Goal: Task Accomplishment & Management: Manage account settings

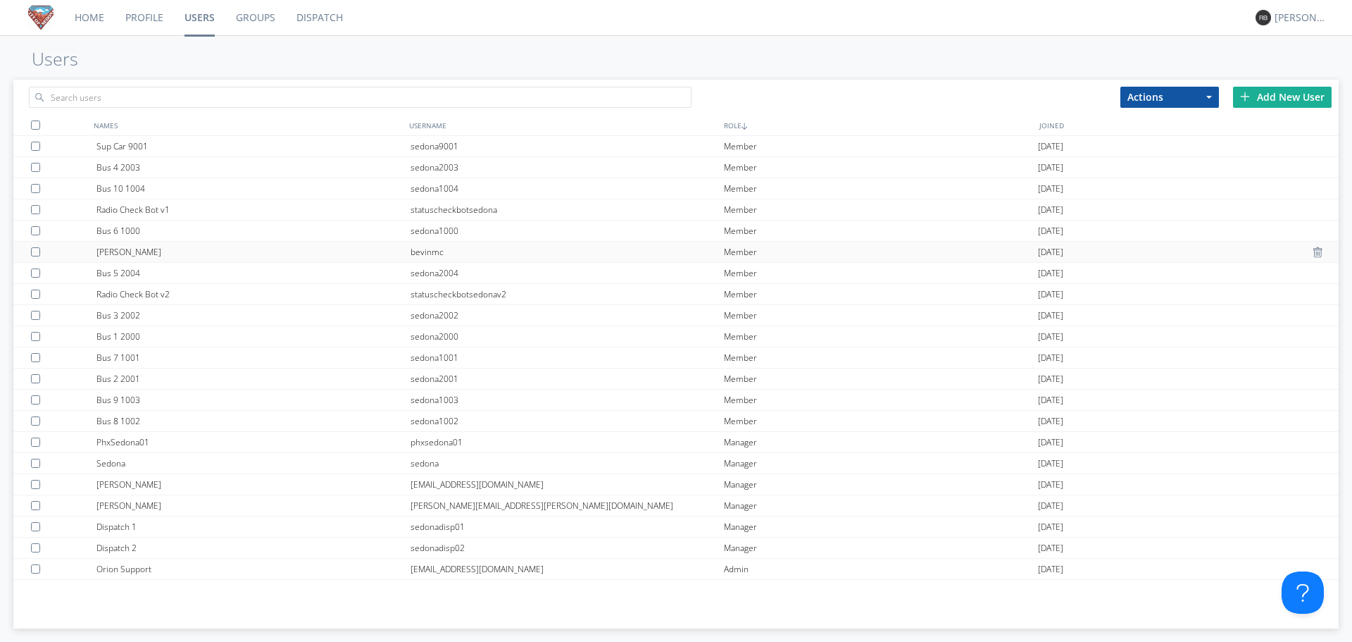
click at [37, 251] on div at bounding box center [38, 251] width 14 height 9
click at [1185, 96] on button "Actions" at bounding box center [1170, 97] width 99 height 21
click at [1175, 137] on link "Delete User" at bounding box center [1169, 139] width 97 height 18
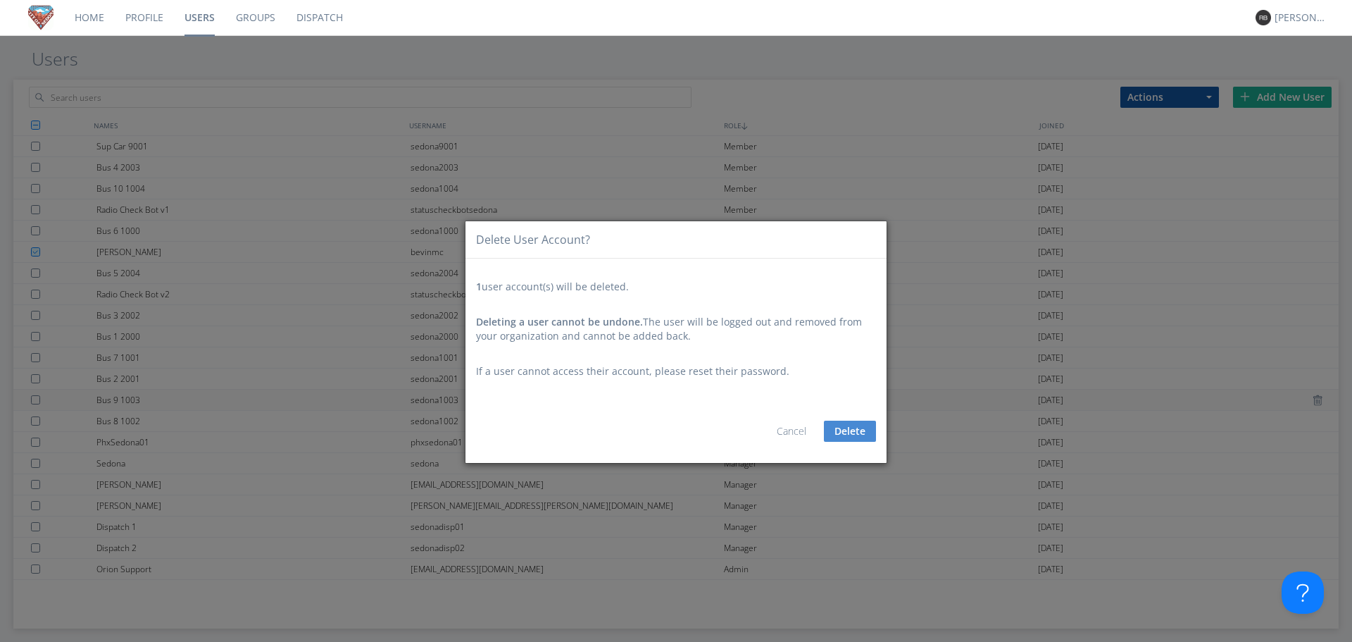
click at [857, 437] on button "Delete" at bounding box center [850, 430] width 52 height 21
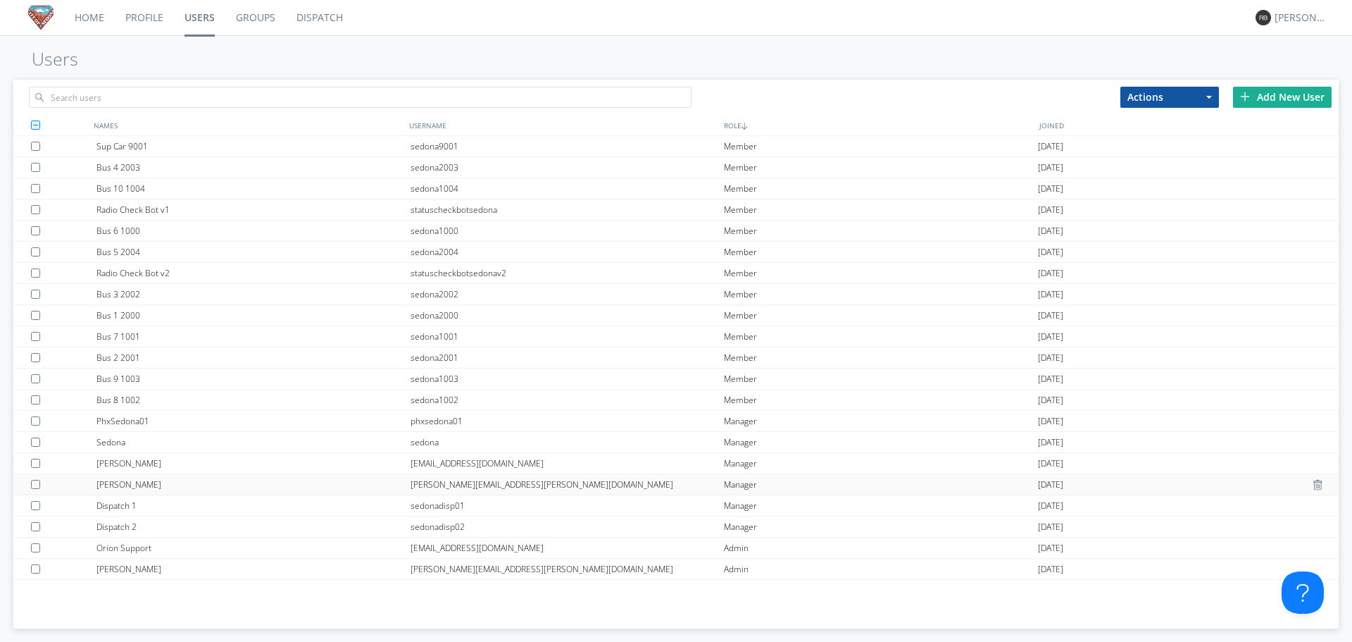
scroll to position [20, 0]
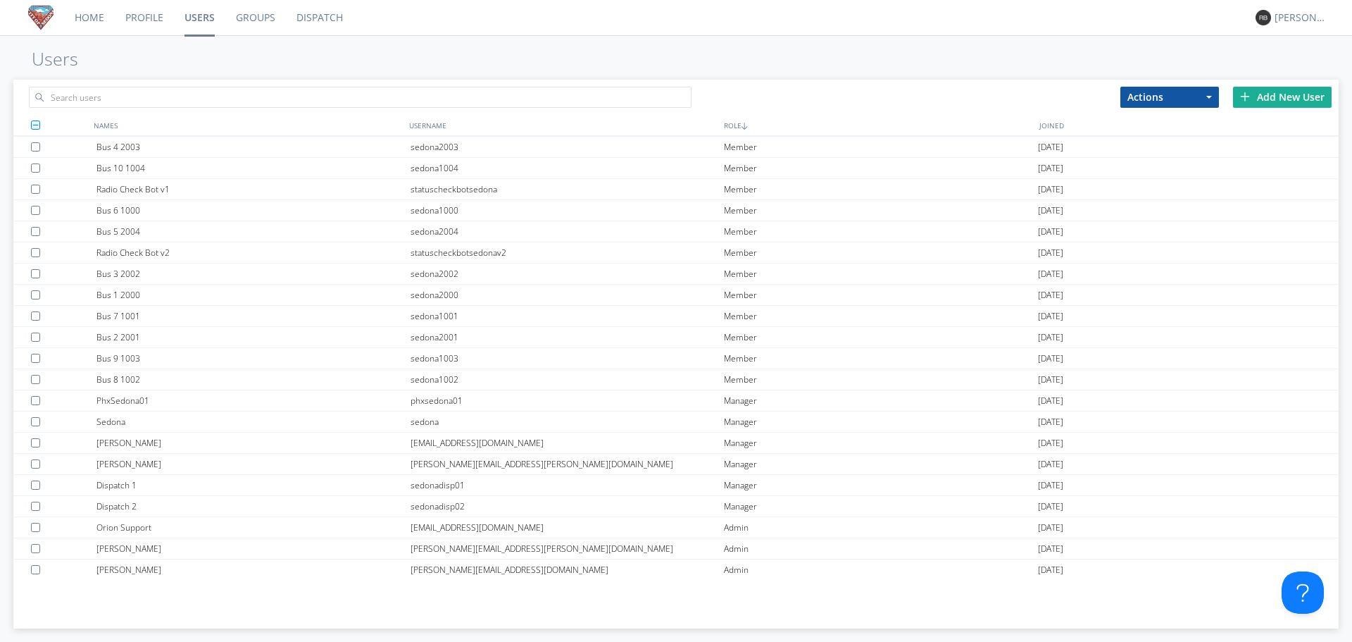
click at [89, 24] on link "Home" at bounding box center [89, 17] width 51 height 35
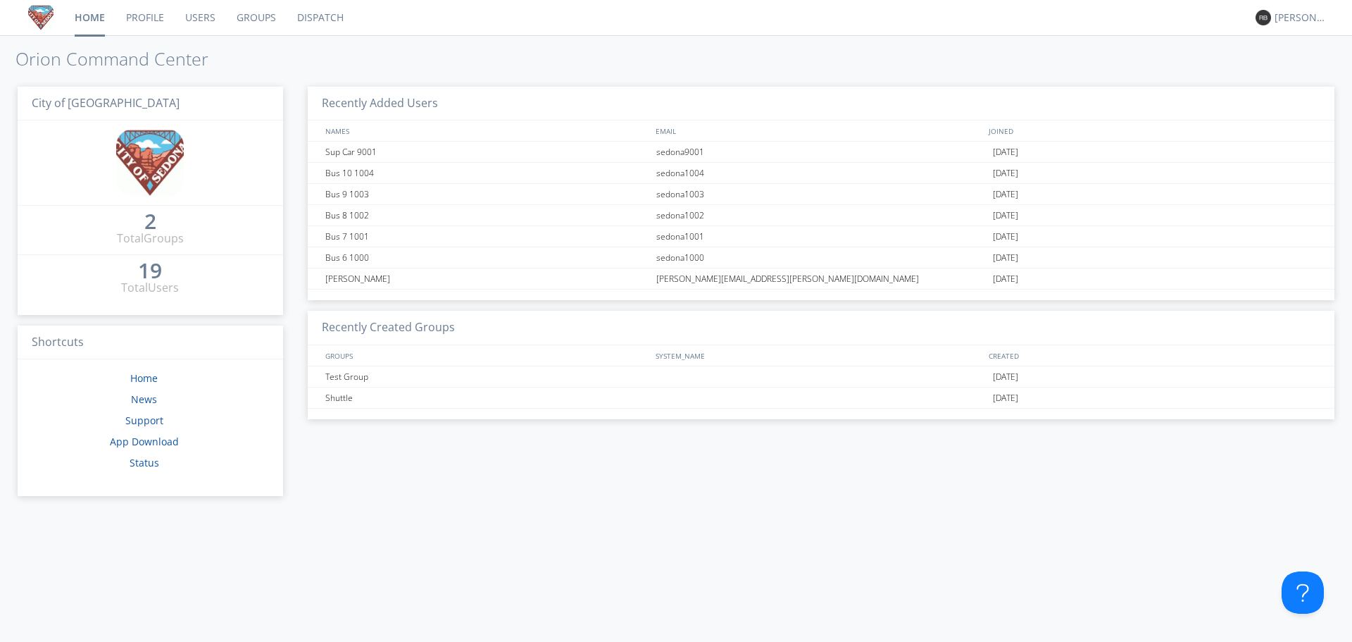
click at [320, 14] on link "Dispatch" at bounding box center [321, 17] width 68 height 35
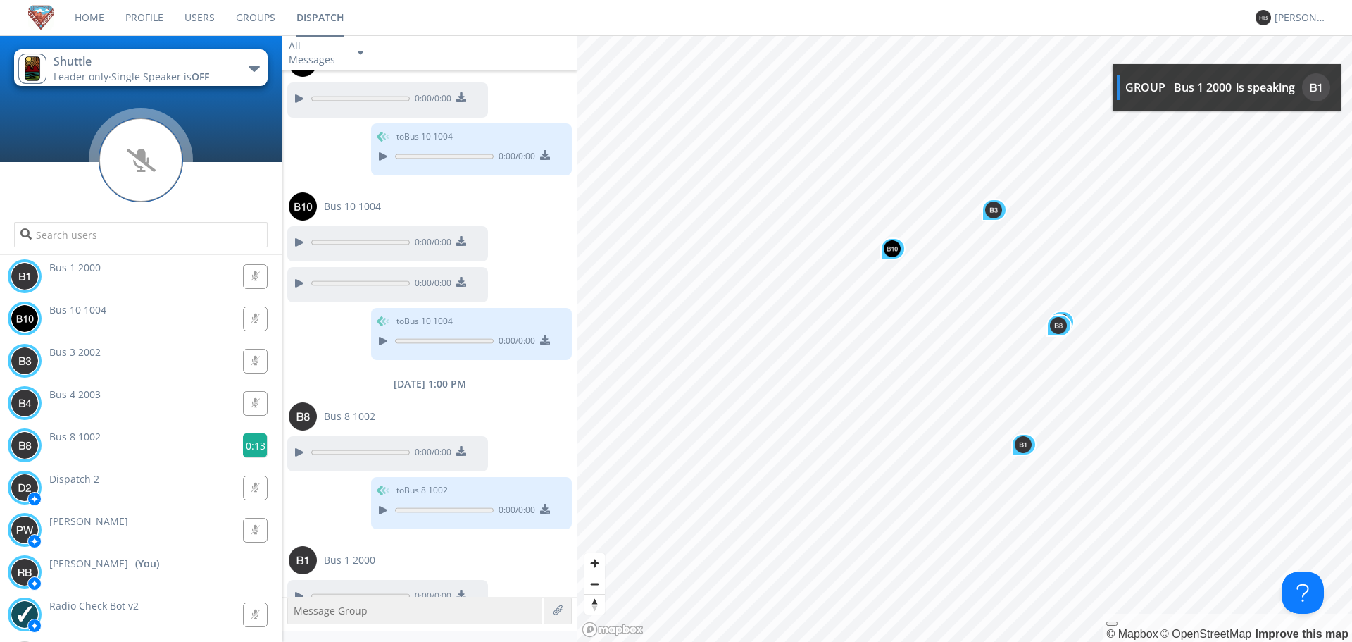
scroll to position [1125, 0]
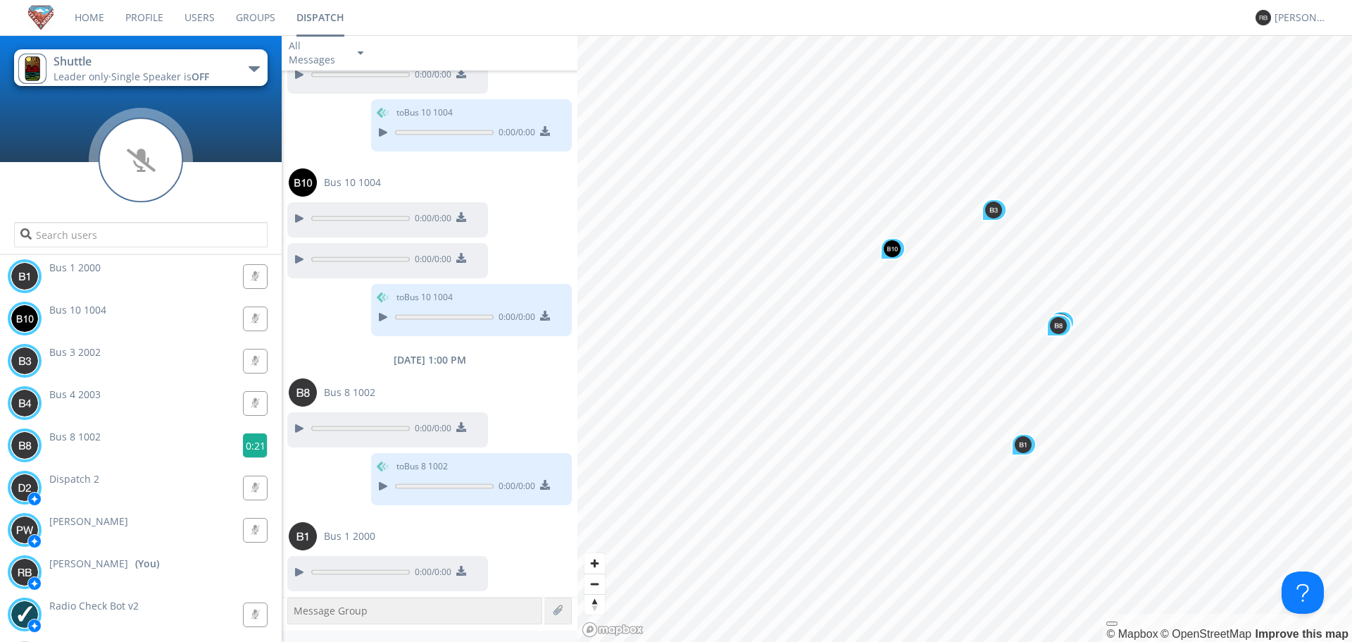
click at [252, 450] on g at bounding box center [255, 445] width 25 height 25
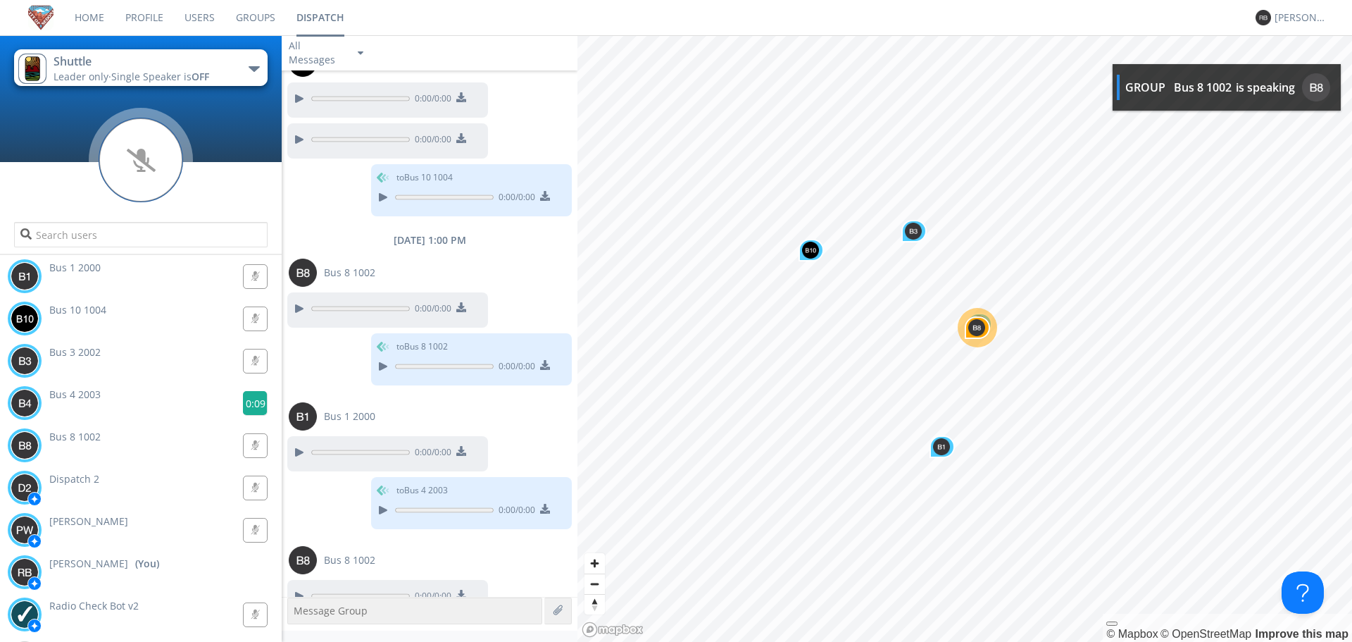
scroll to position [1268, 0]
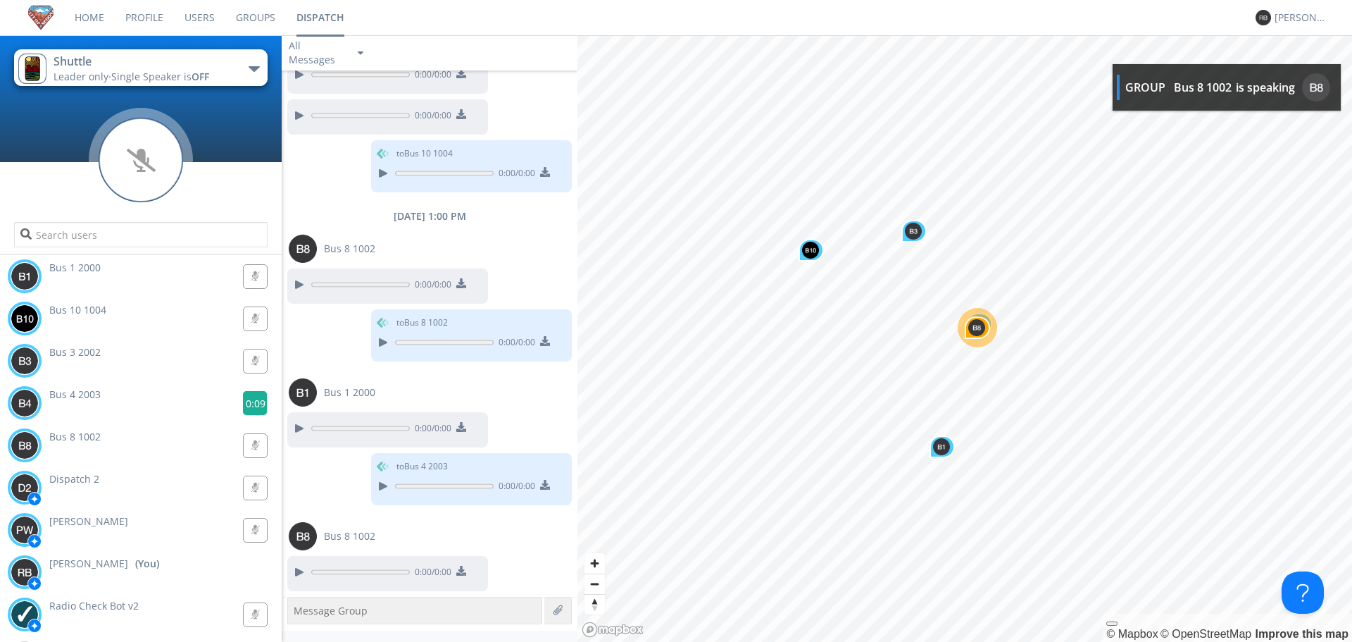
click at [249, 404] on g at bounding box center [255, 403] width 25 height 25
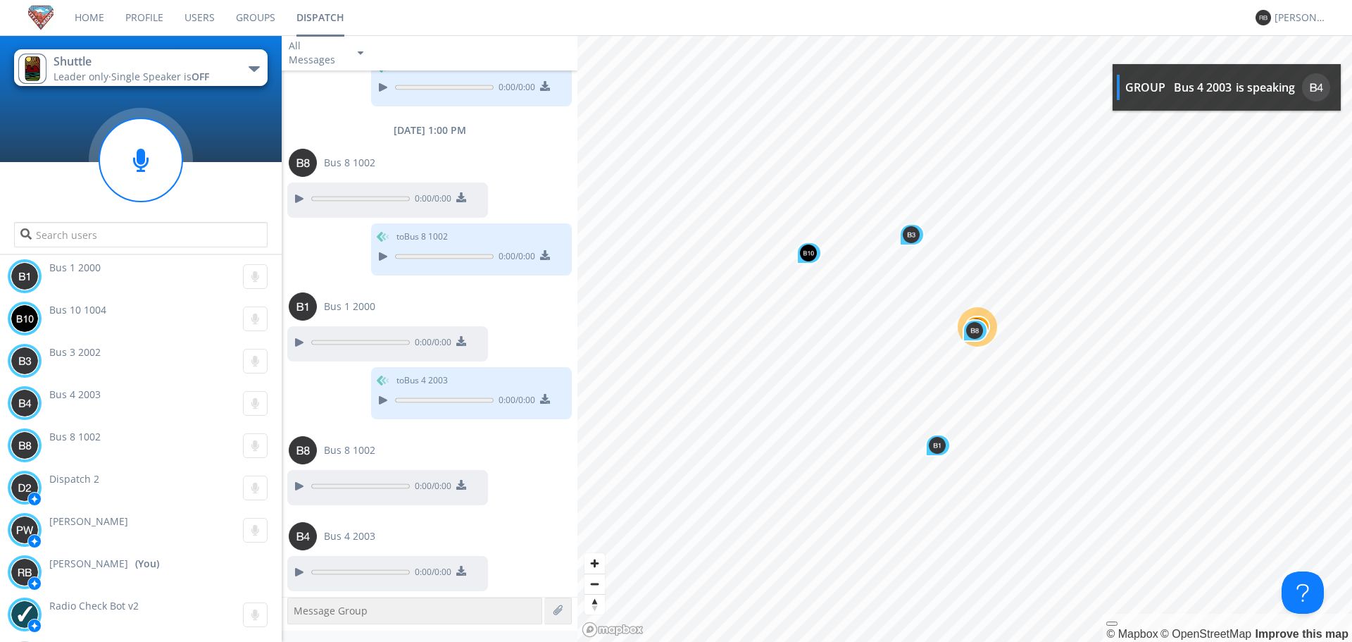
scroll to position [1395, 0]
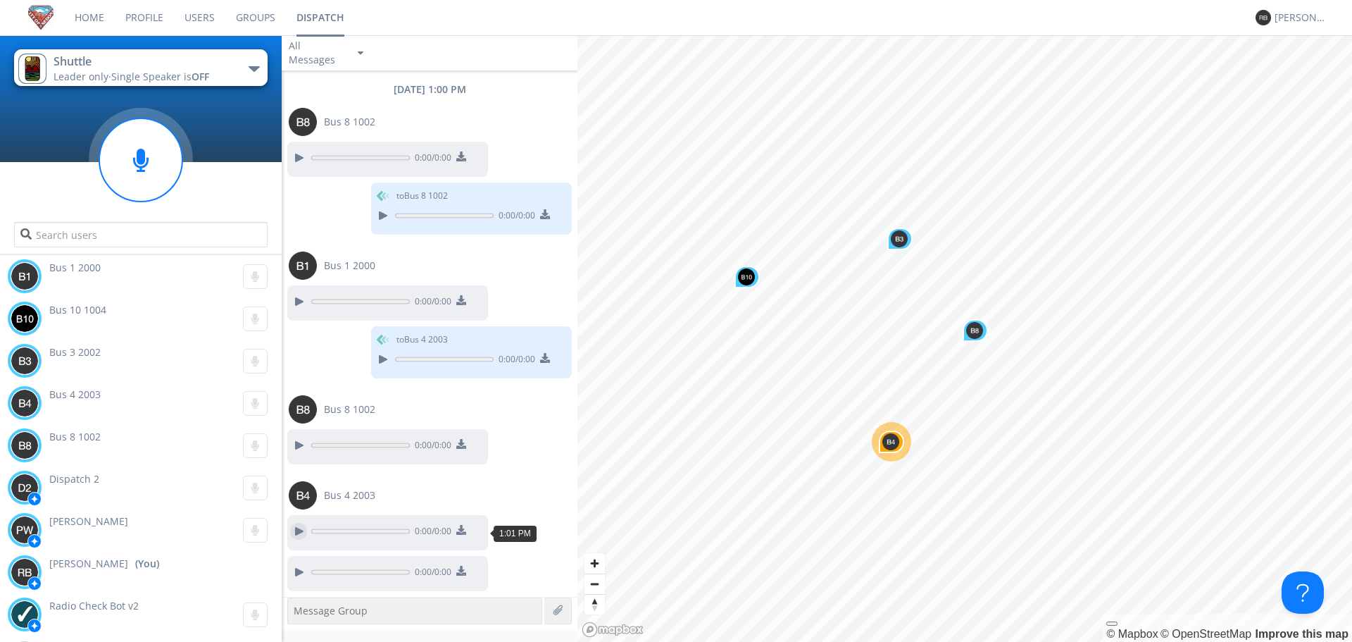
click at [299, 539] on div at bounding box center [298, 531] width 17 height 17
click at [304, 529] on div at bounding box center [298, 531] width 17 height 17
click at [295, 574] on div at bounding box center [298, 571] width 17 height 17
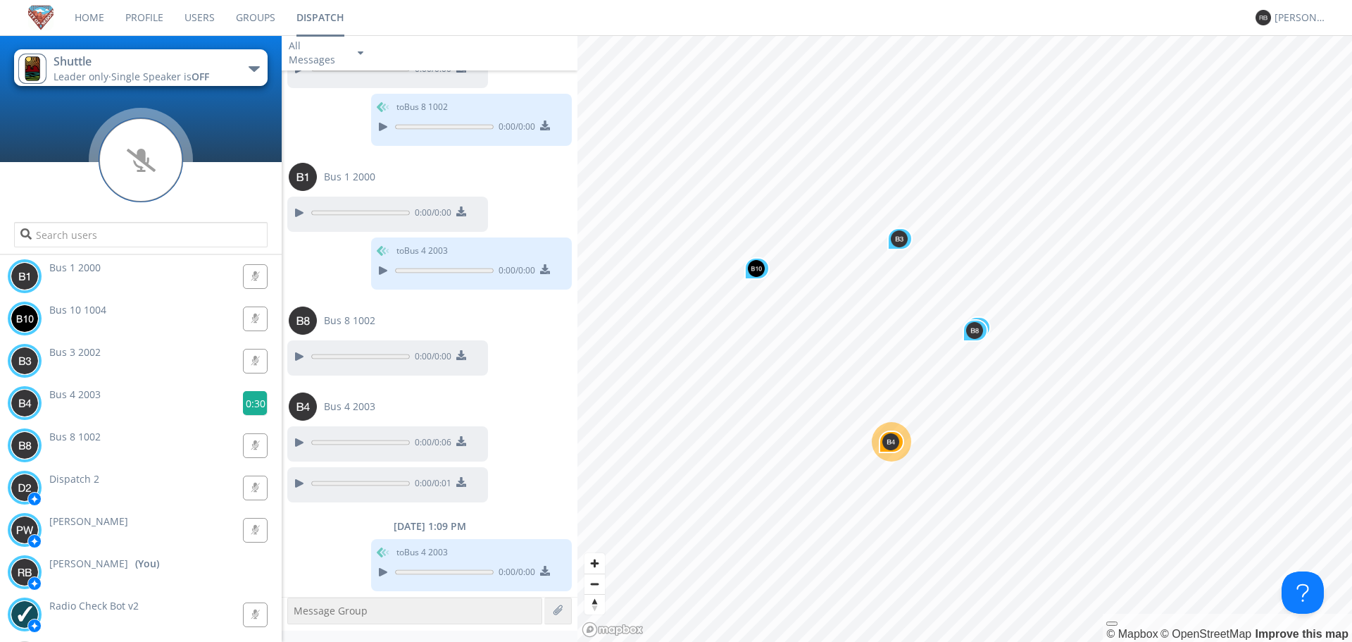
drag, startPoint x: 251, startPoint y: 403, endPoint x: 243, endPoint y: 415, distance: 14.7
click at [252, 408] on g at bounding box center [255, 403] width 25 height 25
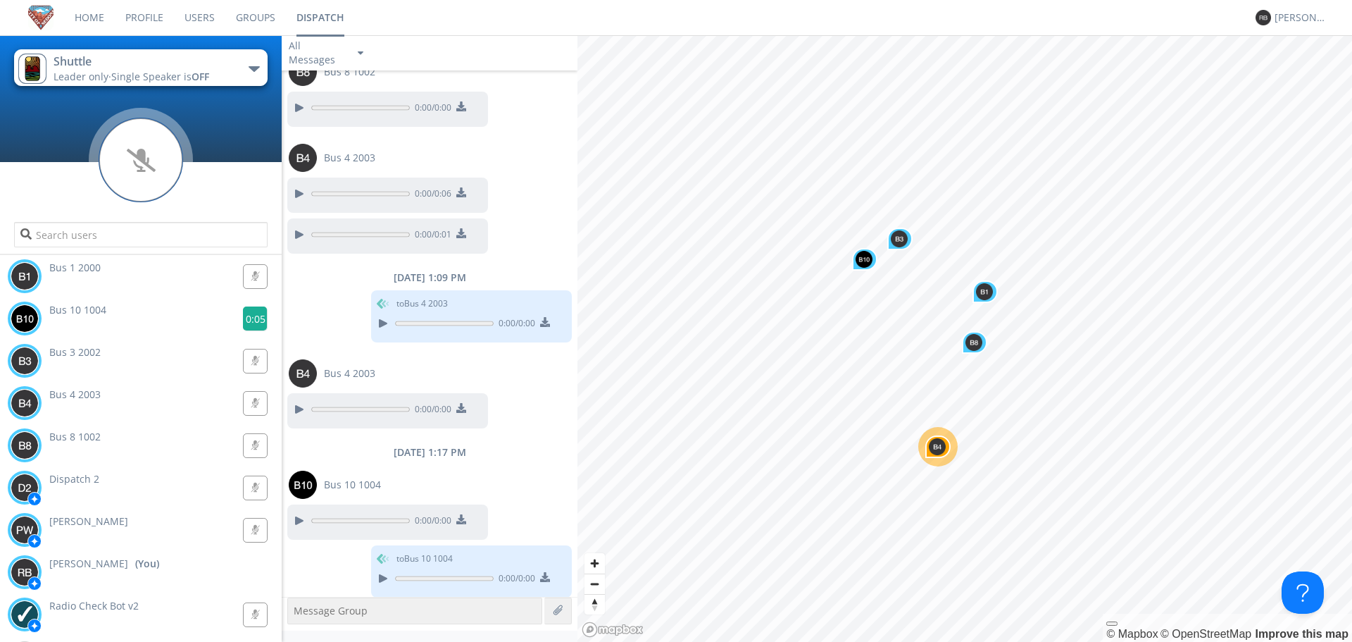
scroll to position [1739, 0]
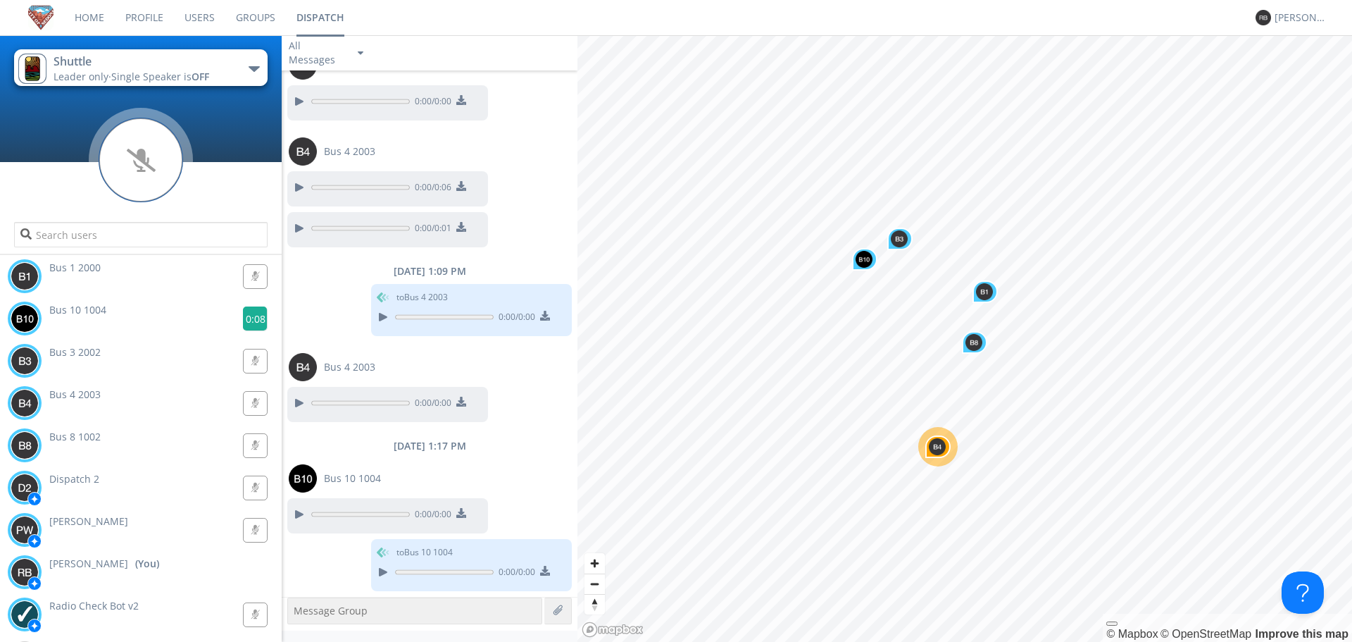
drag, startPoint x: 251, startPoint y: 318, endPoint x: 252, endPoint y: 218, distance: 99.3
click at [251, 308] on g at bounding box center [255, 318] width 25 height 25
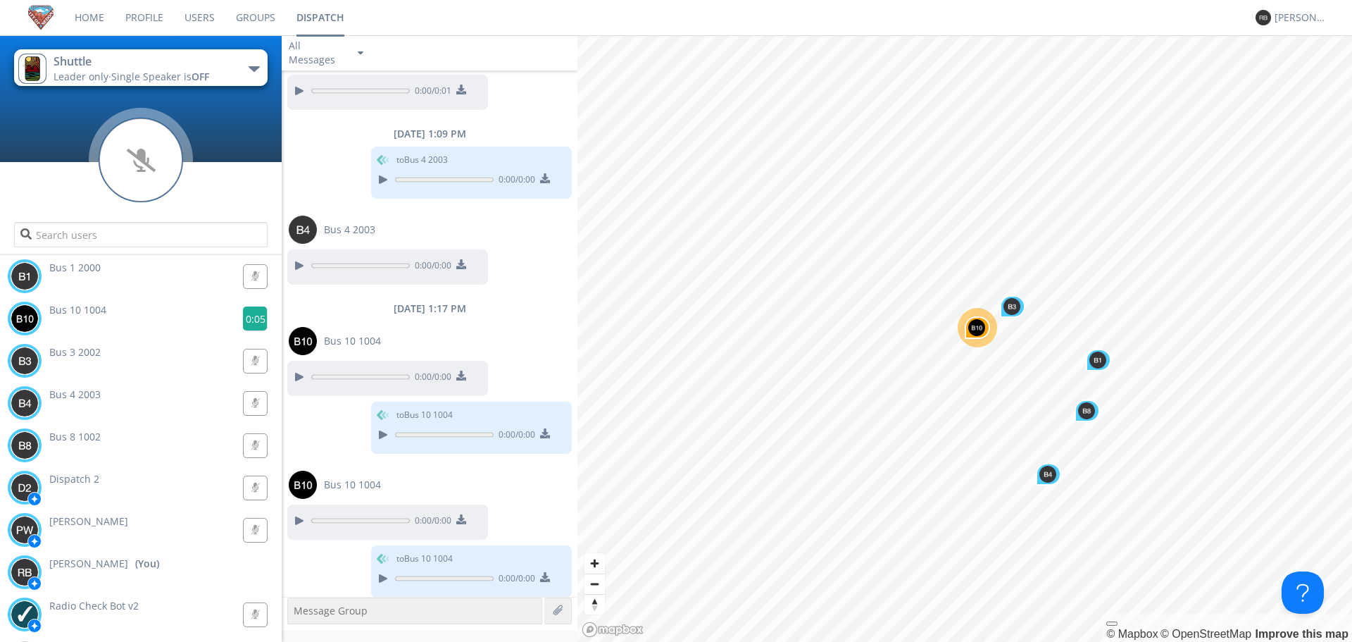
scroll to position [1883, 0]
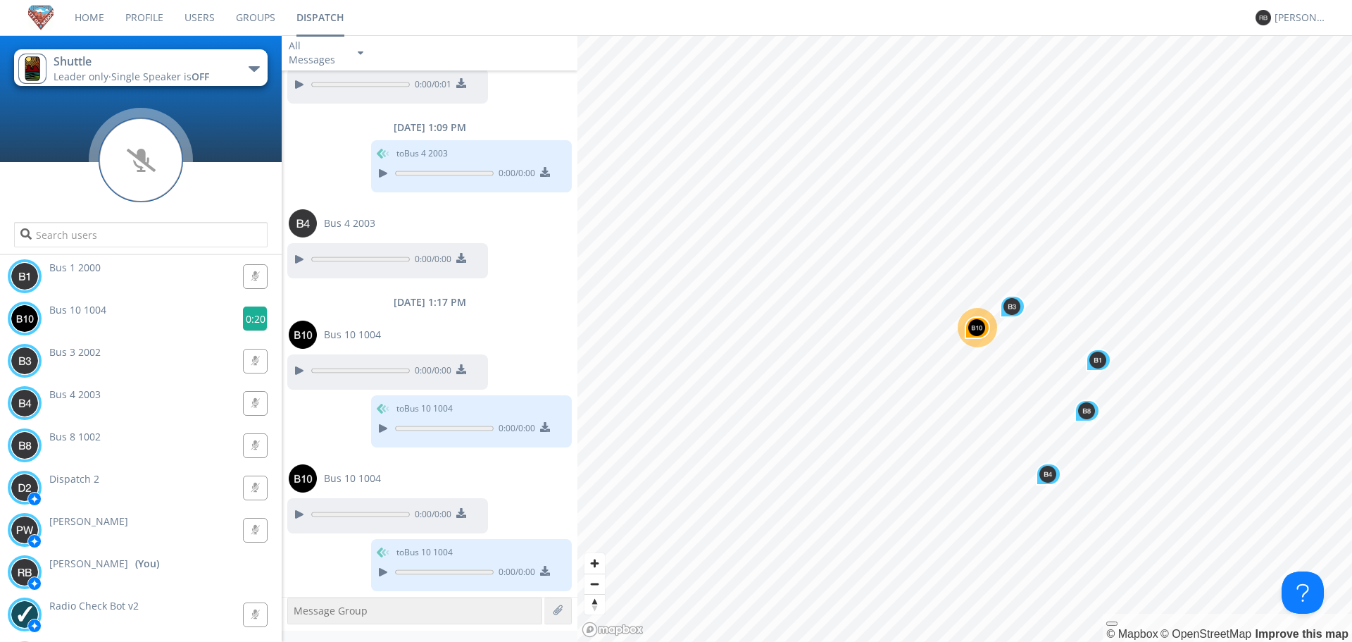
drag, startPoint x: 251, startPoint y: 318, endPoint x: 302, endPoint y: 101, distance: 222.8
click at [251, 315] on g at bounding box center [255, 318] width 25 height 25
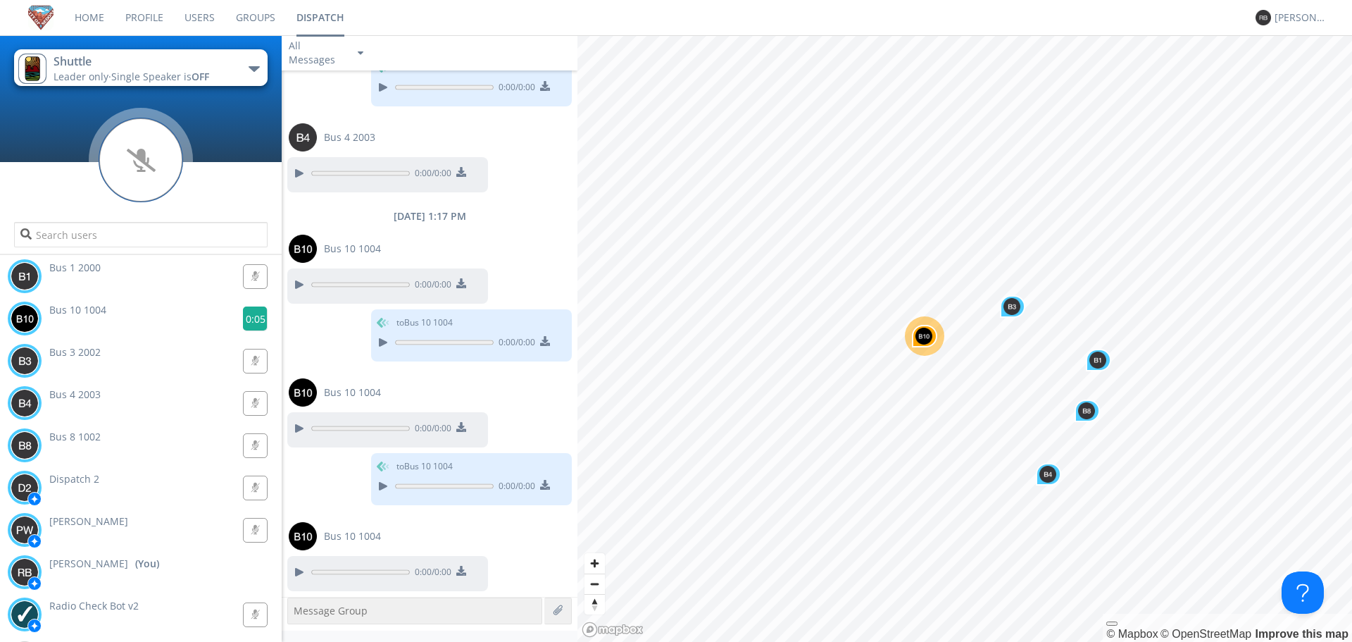
scroll to position [2026, 0]
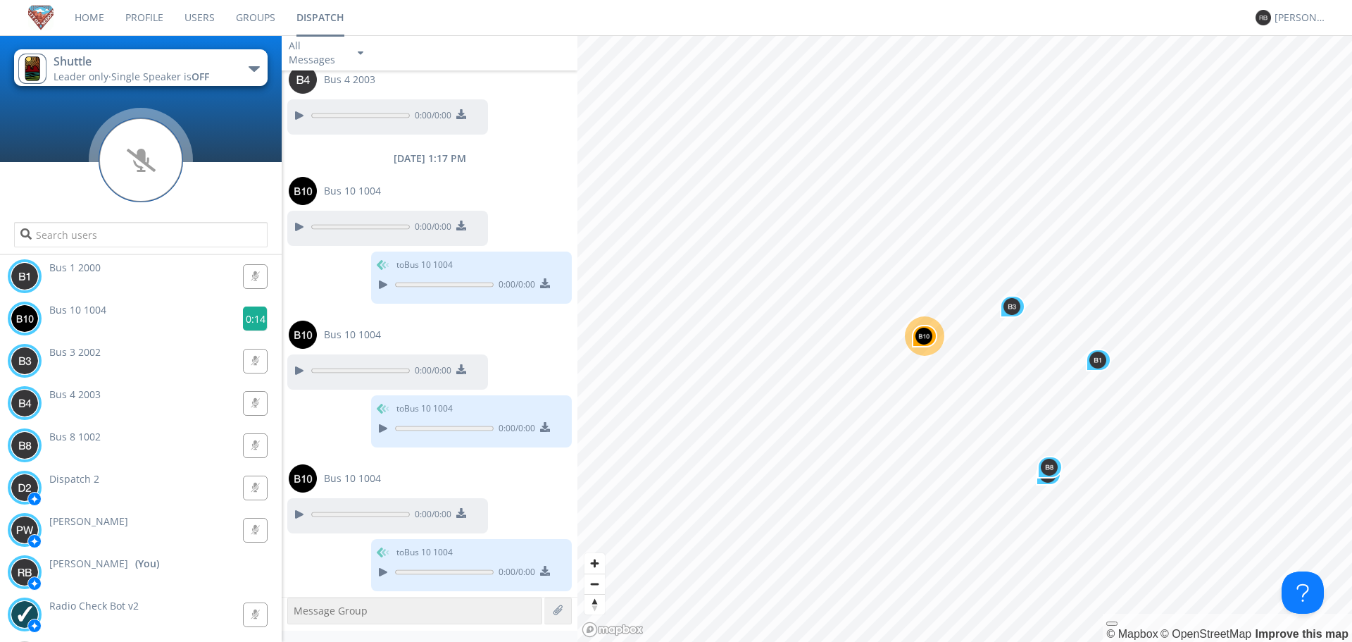
drag, startPoint x: 256, startPoint y: 316, endPoint x: 242, endPoint y: 304, distance: 19.0
click at [247, 311] on g at bounding box center [255, 318] width 25 height 25
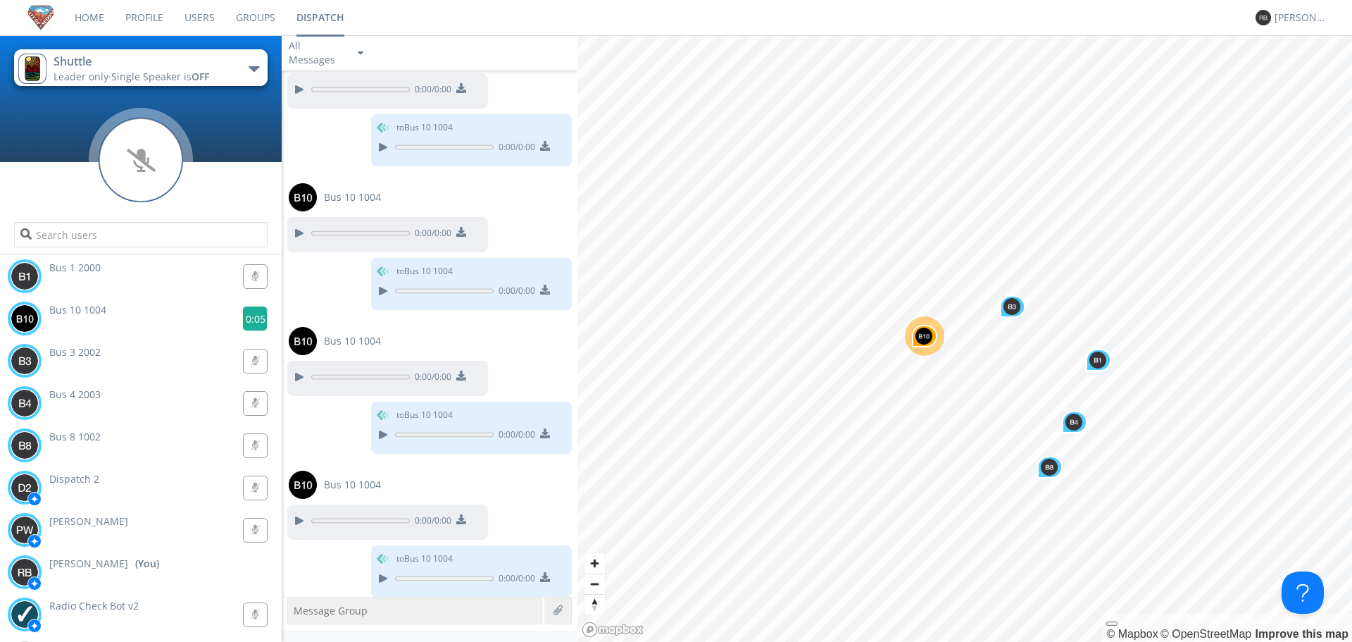
scroll to position [2170, 0]
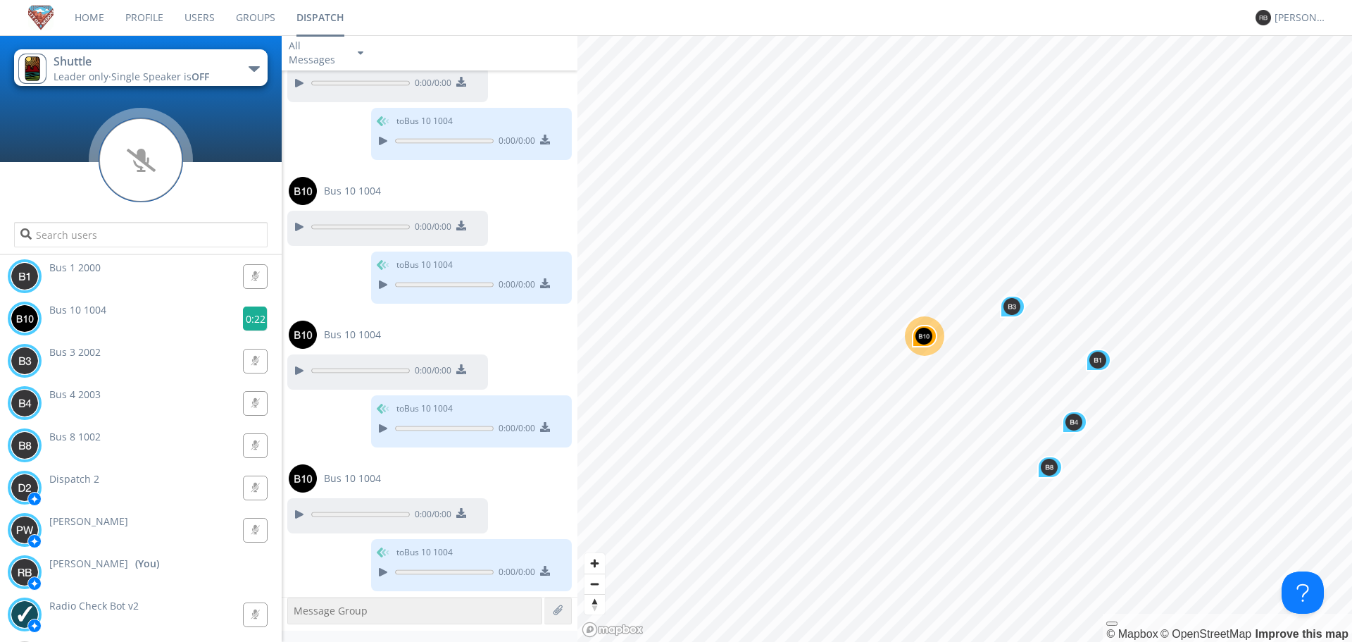
drag, startPoint x: 254, startPoint y: 319, endPoint x: 258, endPoint y: 311, distance: 9.8
click at [252, 318] on g at bounding box center [255, 318] width 25 height 25
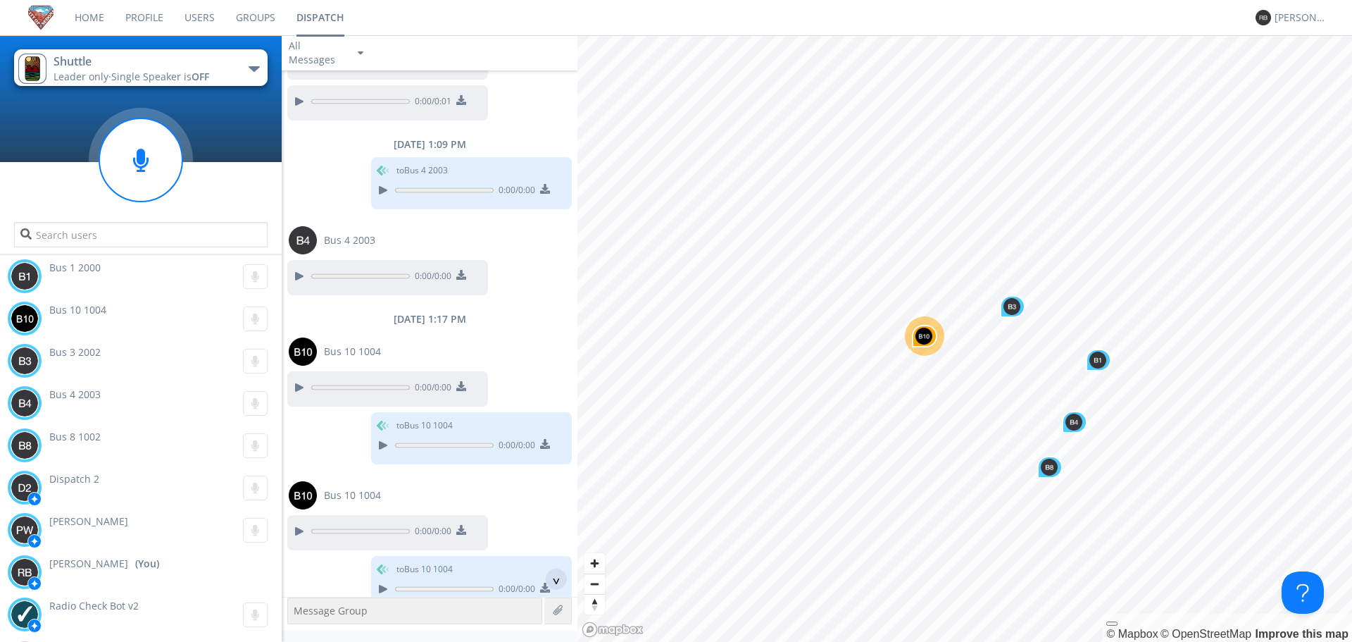
scroll to position [1818, 0]
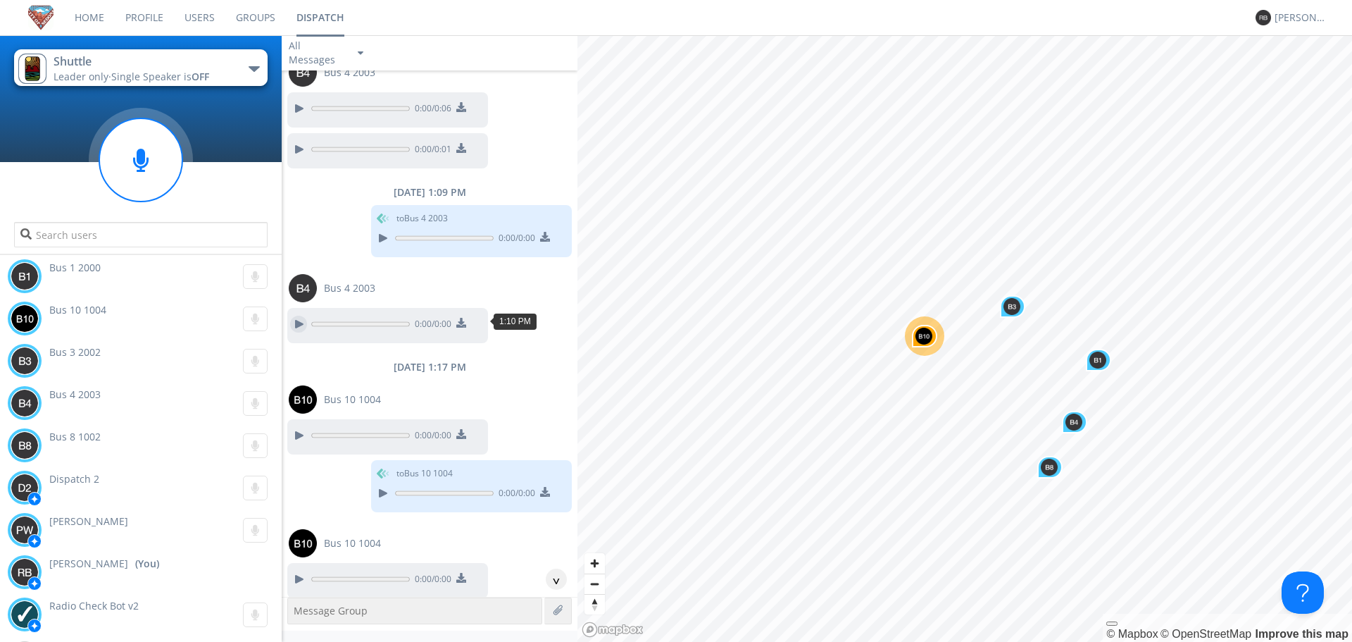
click at [294, 318] on div at bounding box center [298, 324] width 17 height 17
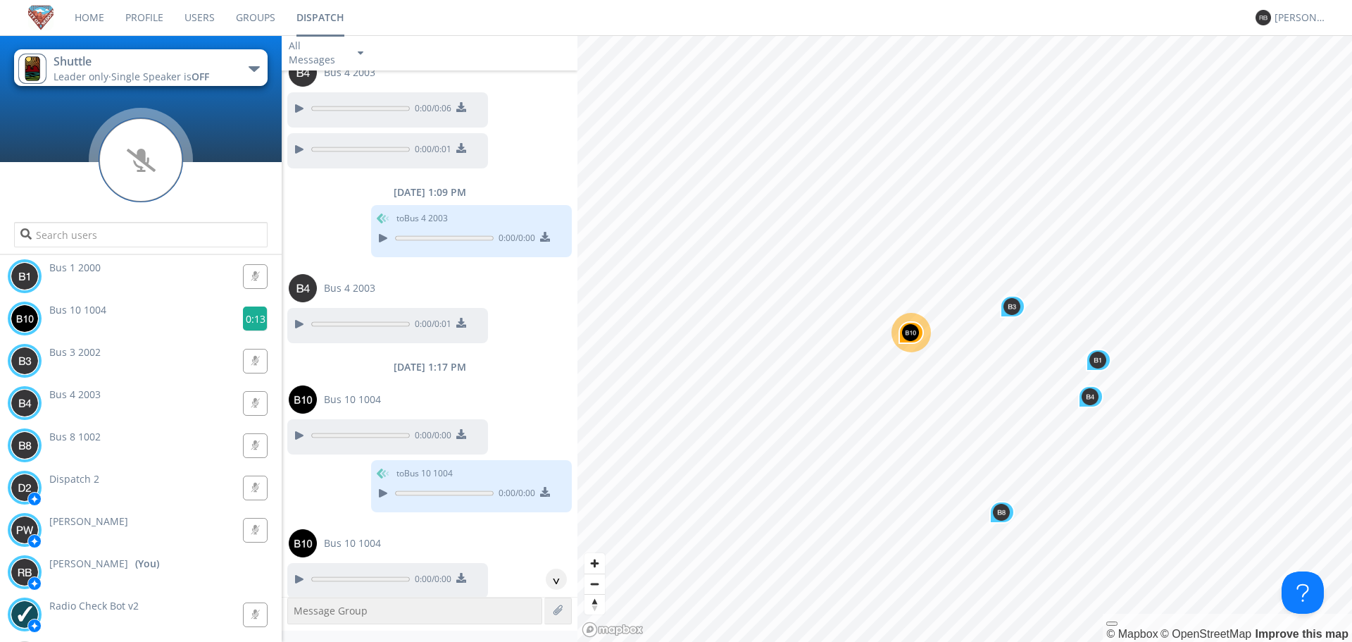
click at [254, 320] on g at bounding box center [255, 318] width 25 height 25
click at [250, 320] on g at bounding box center [255, 318] width 25 height 25
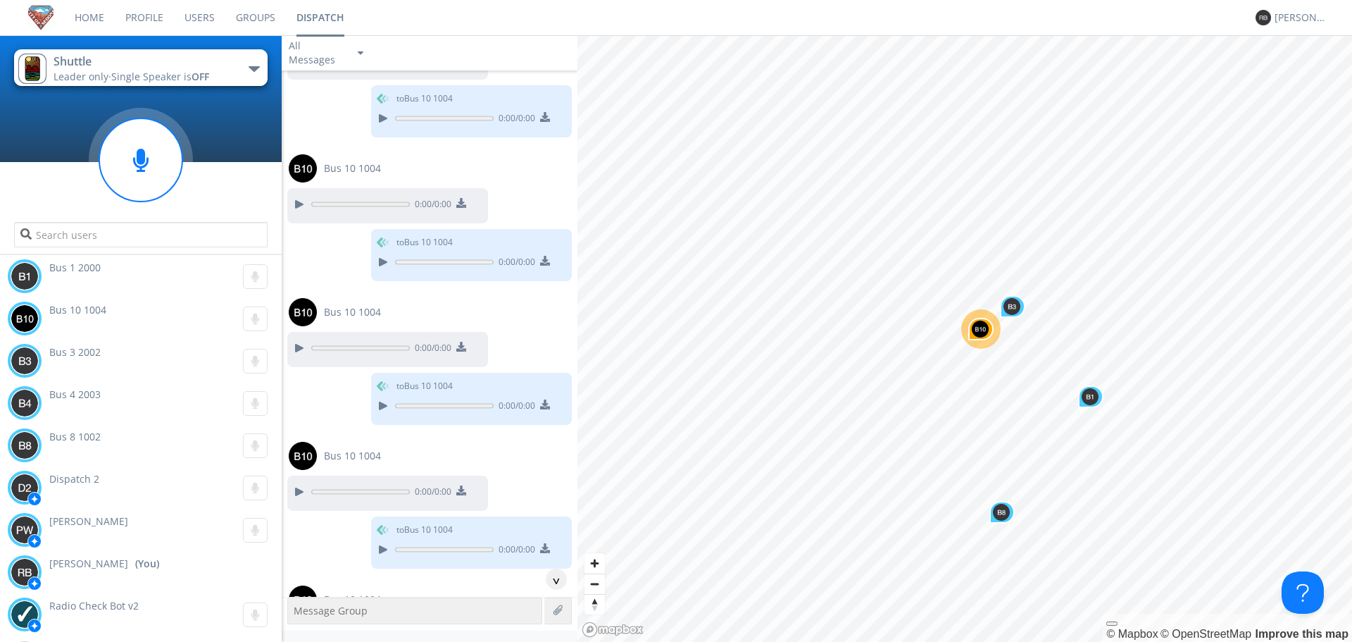
scroll to position [2615, 0]
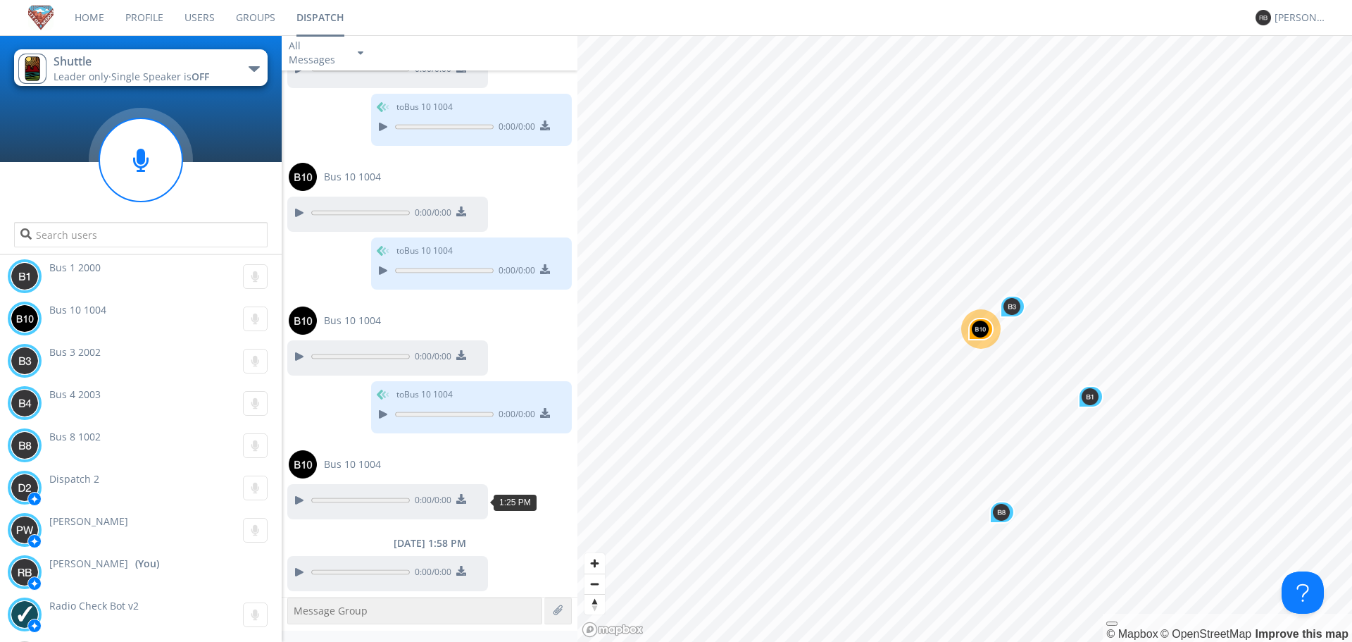
click at [303, 509] on div "0:00 / 0:00" at bounding box center [390, 502] width 195 height 23
click at [297, 572] on div at bounding box center [298, 571] width 17 height 17
drag, startPoint x: 243, startPoint y: 322, endPoint x: 263, endPoint y: 323, distance: 19.8
click at [249, 323] on g at bounding box center [255, 318] width 25 height 25
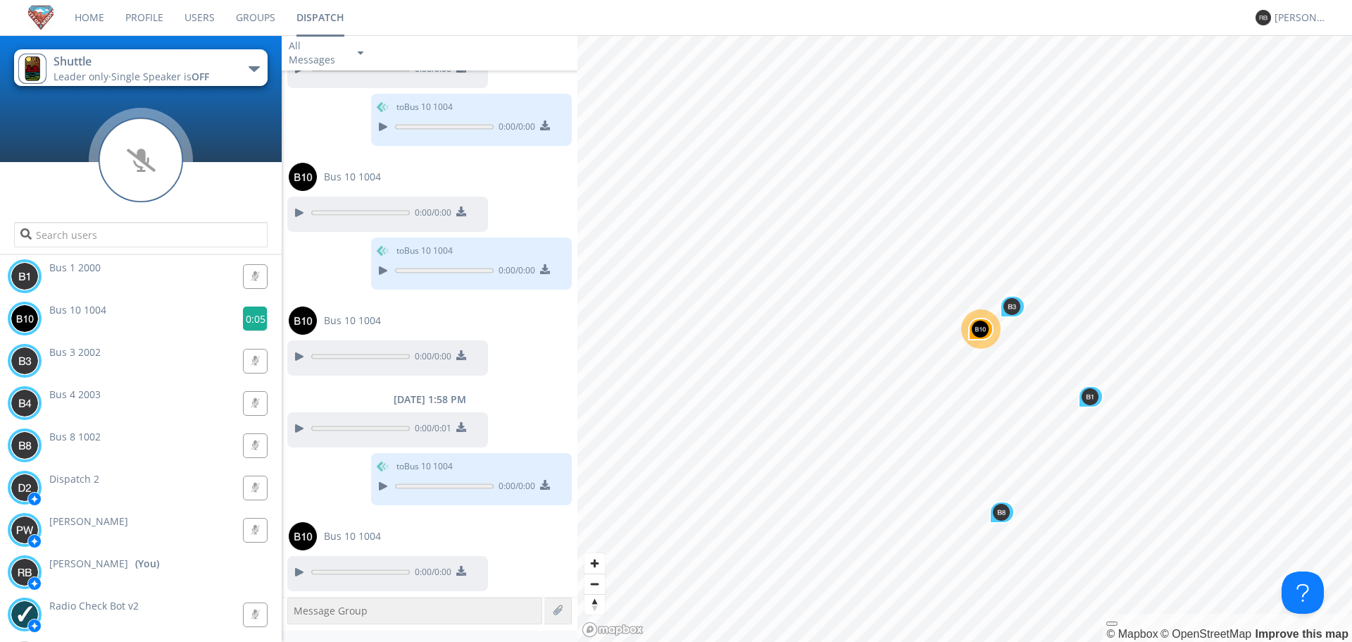
scroll to position [2816, 0]
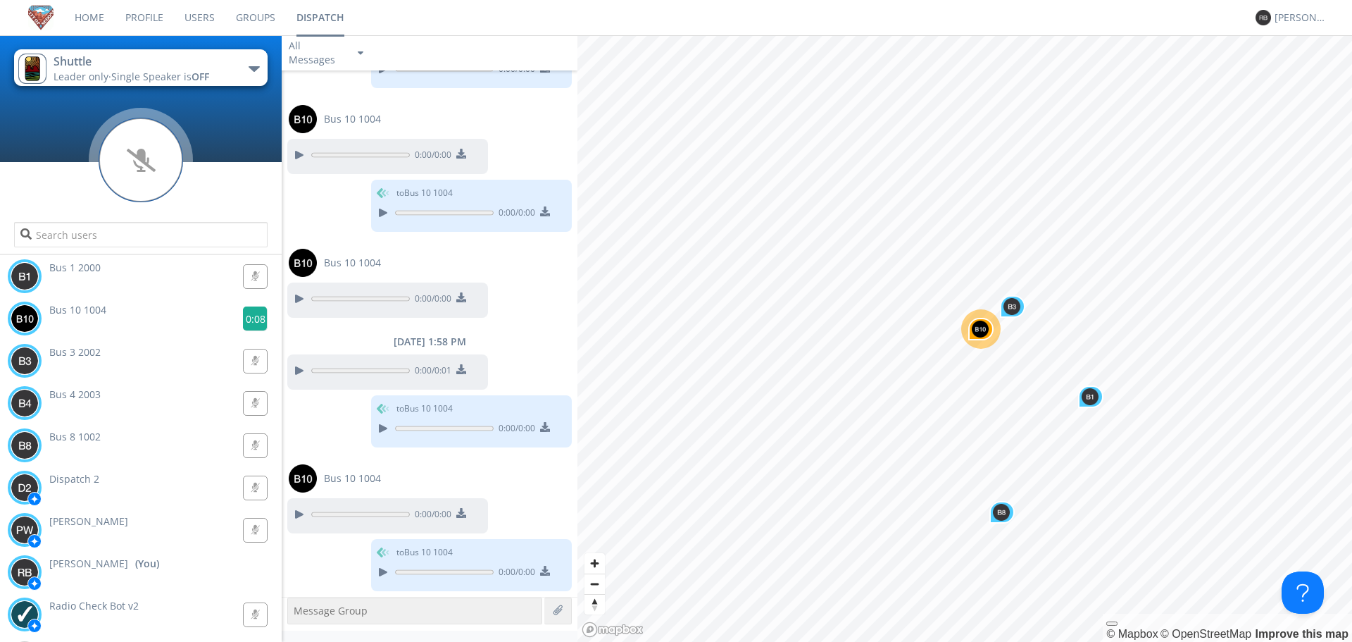
click at [254, 322] on g at bounding box center [255, 318] width 25 height 25
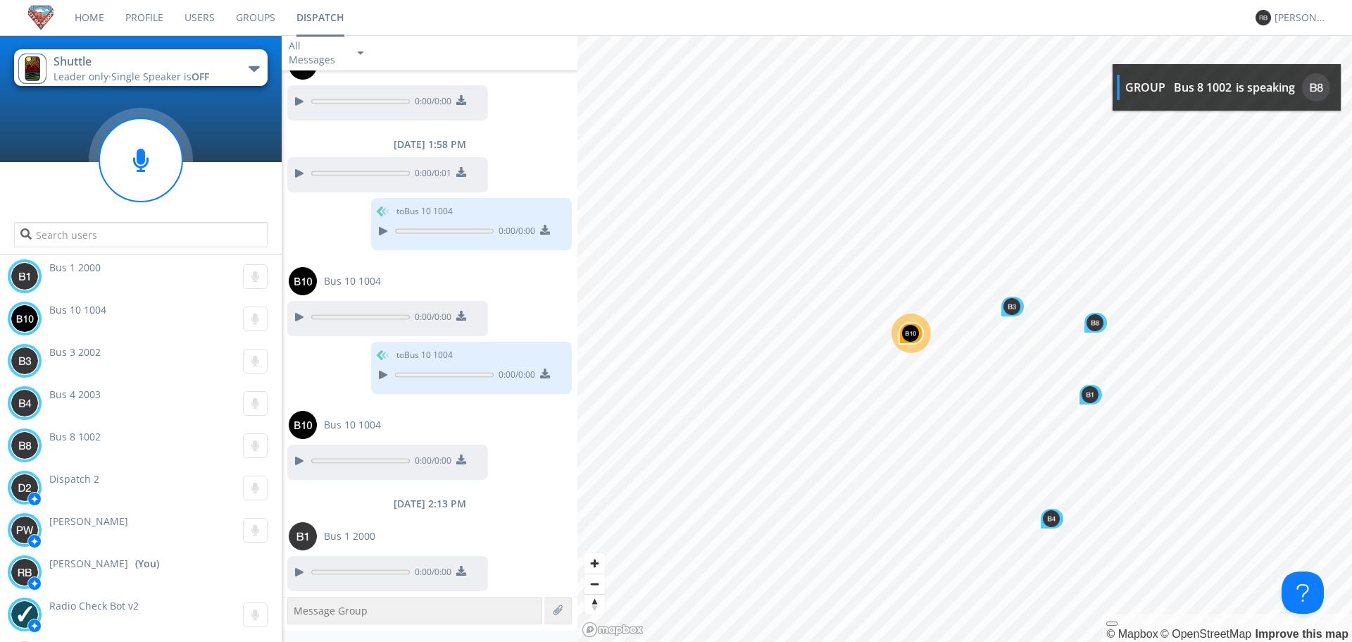
scroll to position [3100, 0]
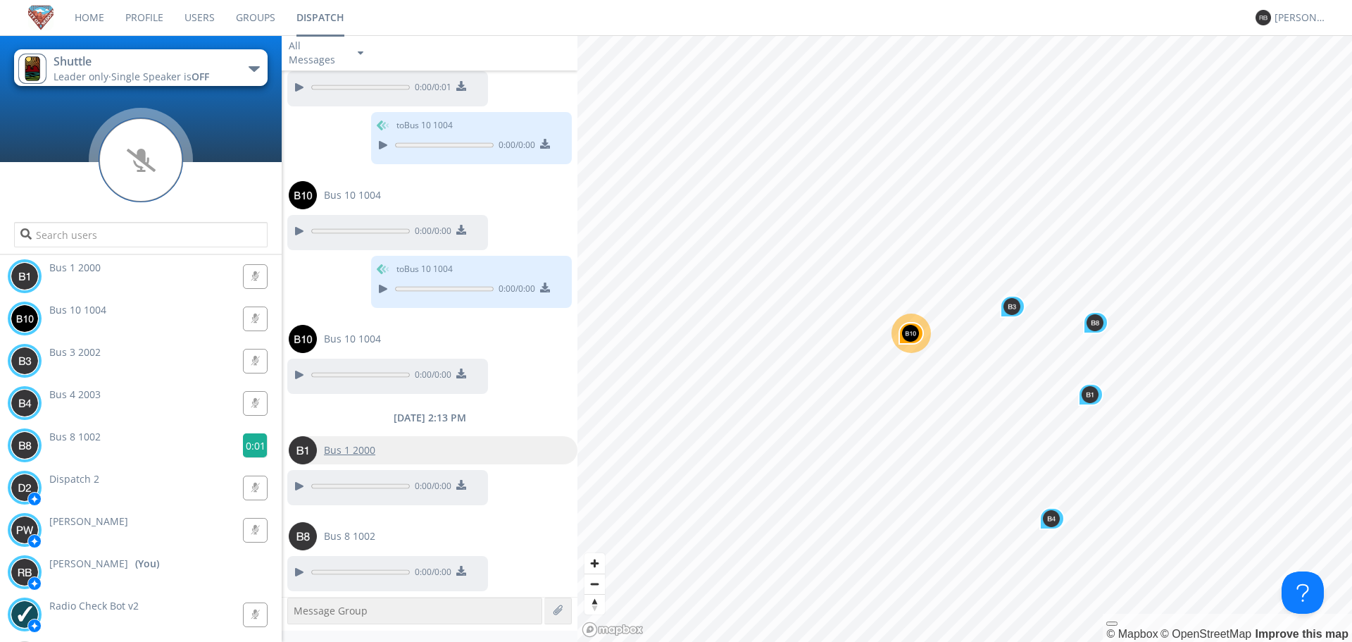
drag, startPoint x: 248, startPoint y: 447, endPoint x: 301, endPoint y: 449, distance: 53.6
click at [263, 443] on div "0:01" at bounding box center [255, 447] width 46 height 28
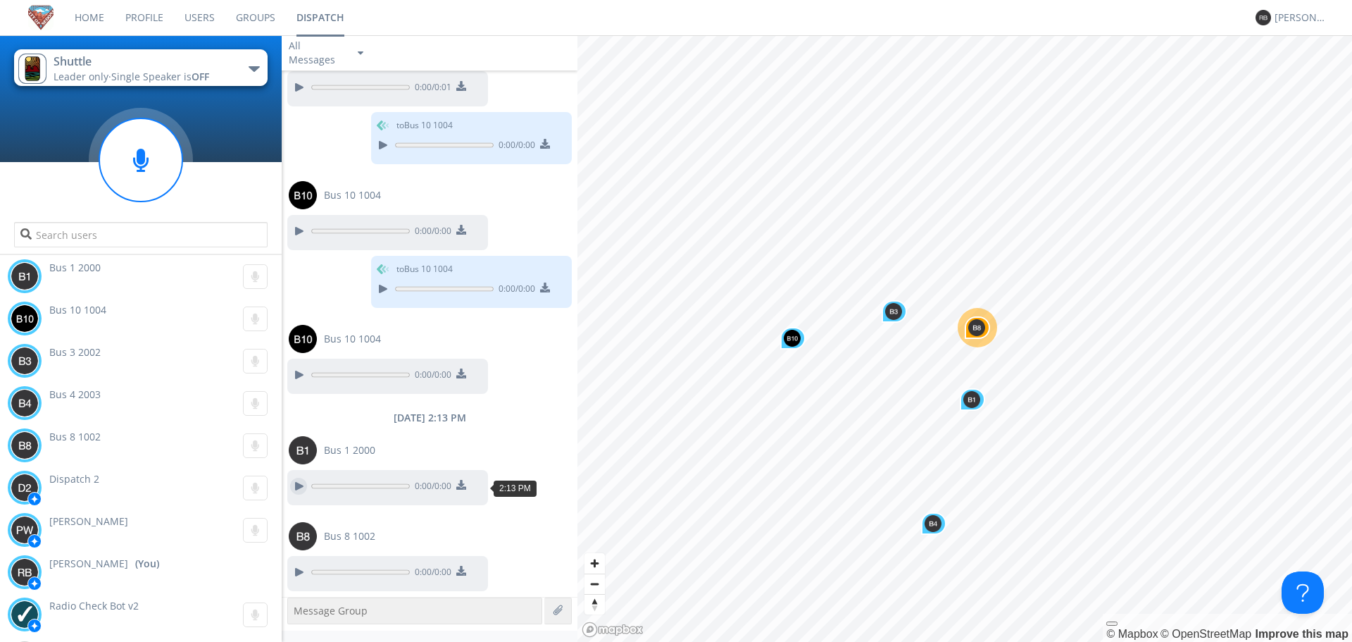
click at [296, 484] on div at bounding box center [298, 486] width 17 height 17
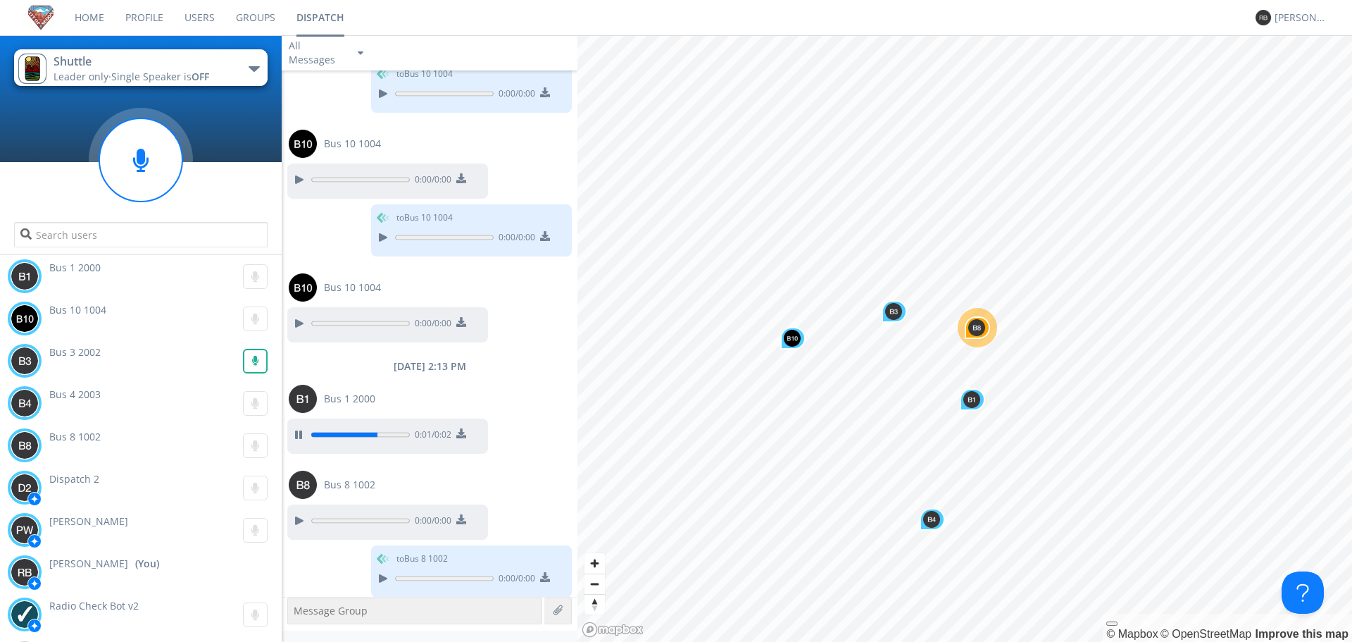
scroll to position [3157, 0]
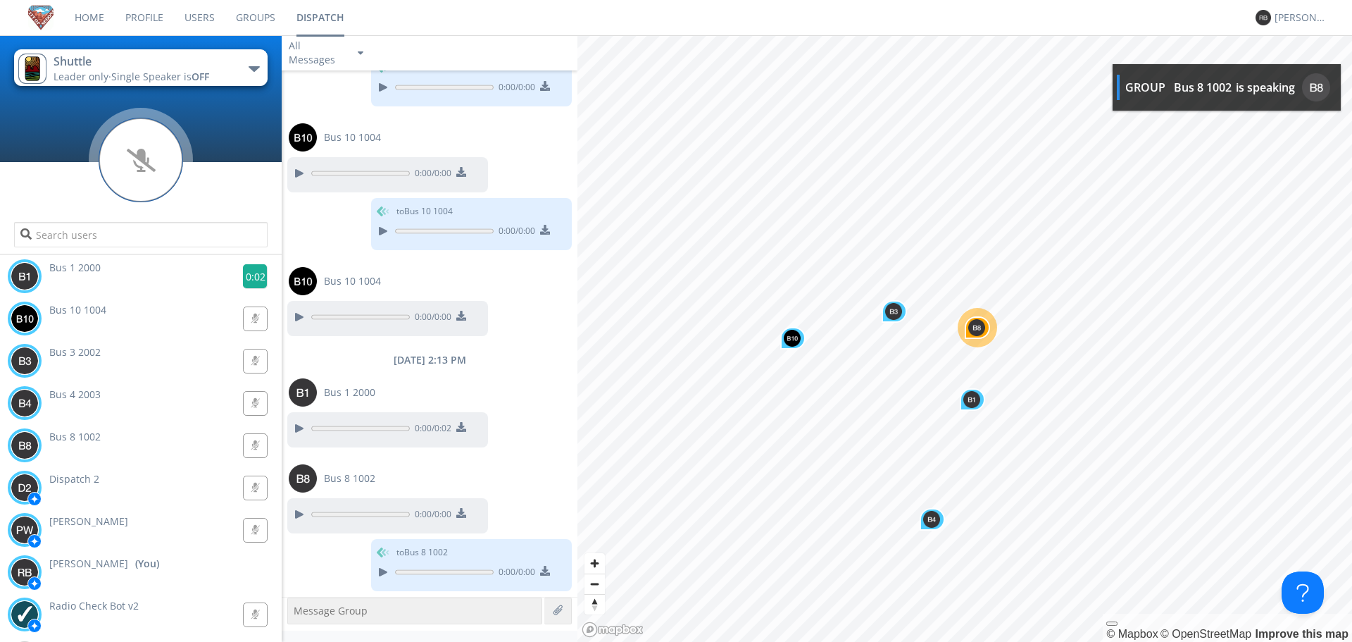
click at [248, 280] on g at bounding box center [255, 276] width 25 height 25
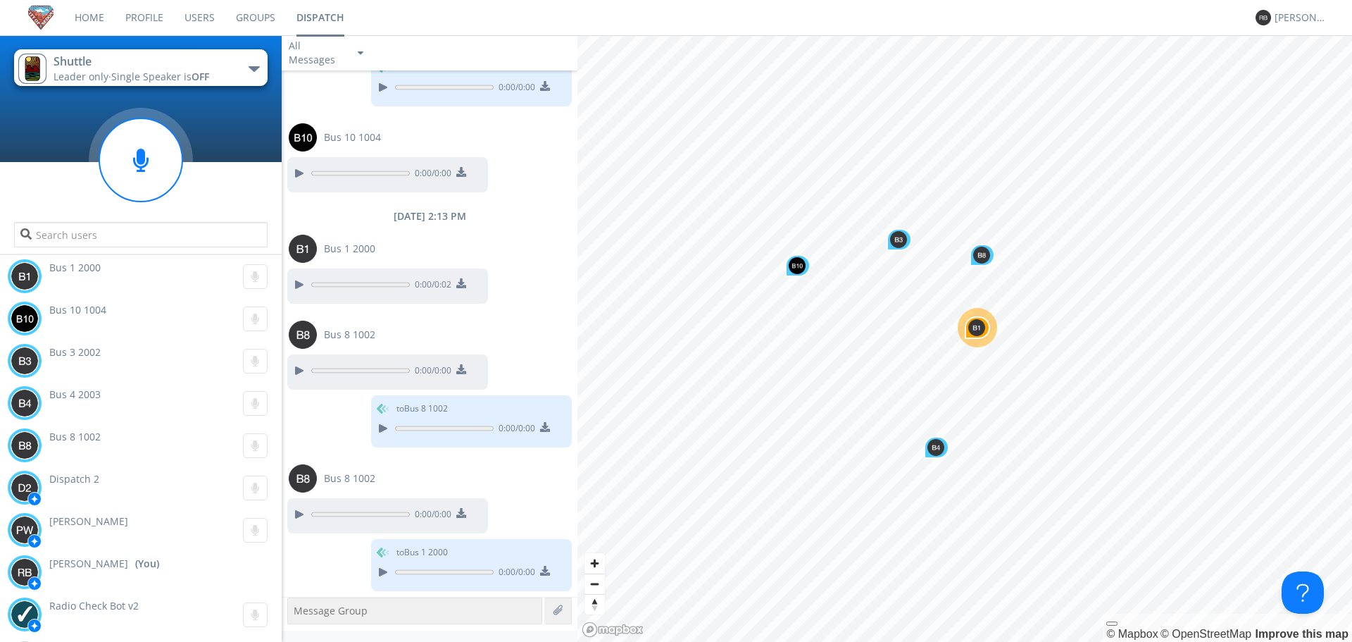
scroll to position [3387, 0]
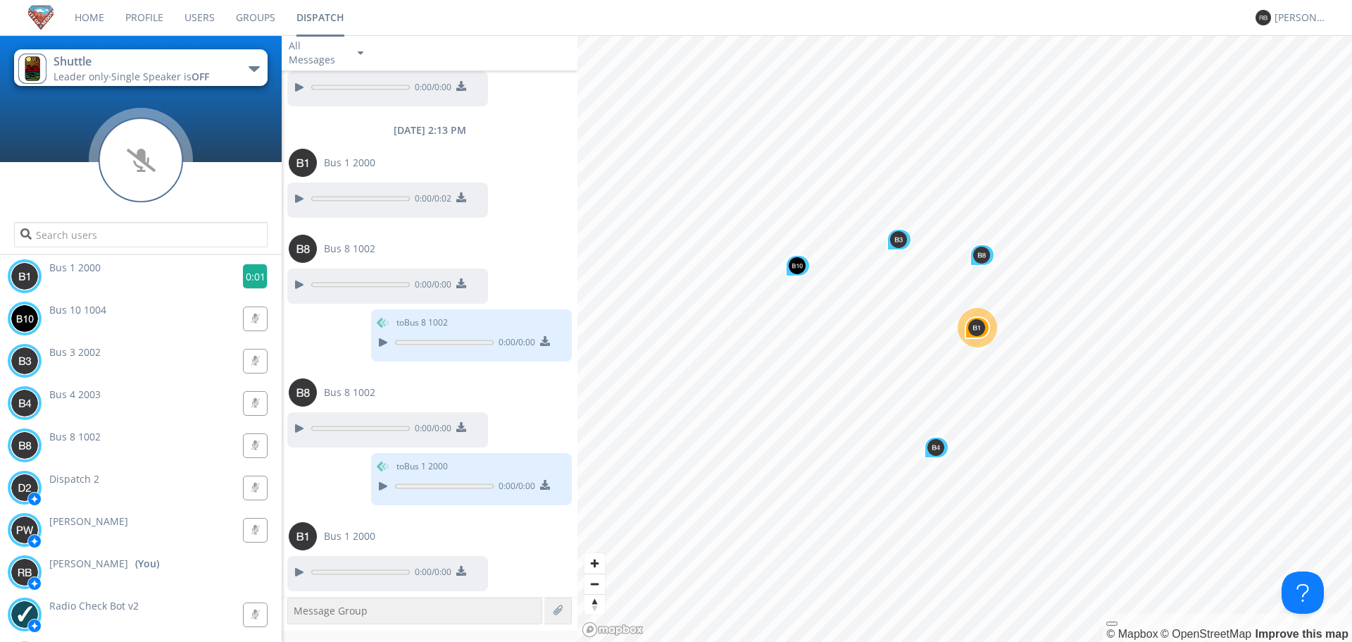
click at [251, 275] on g at bounding box center [255, 276] width 25 height 25
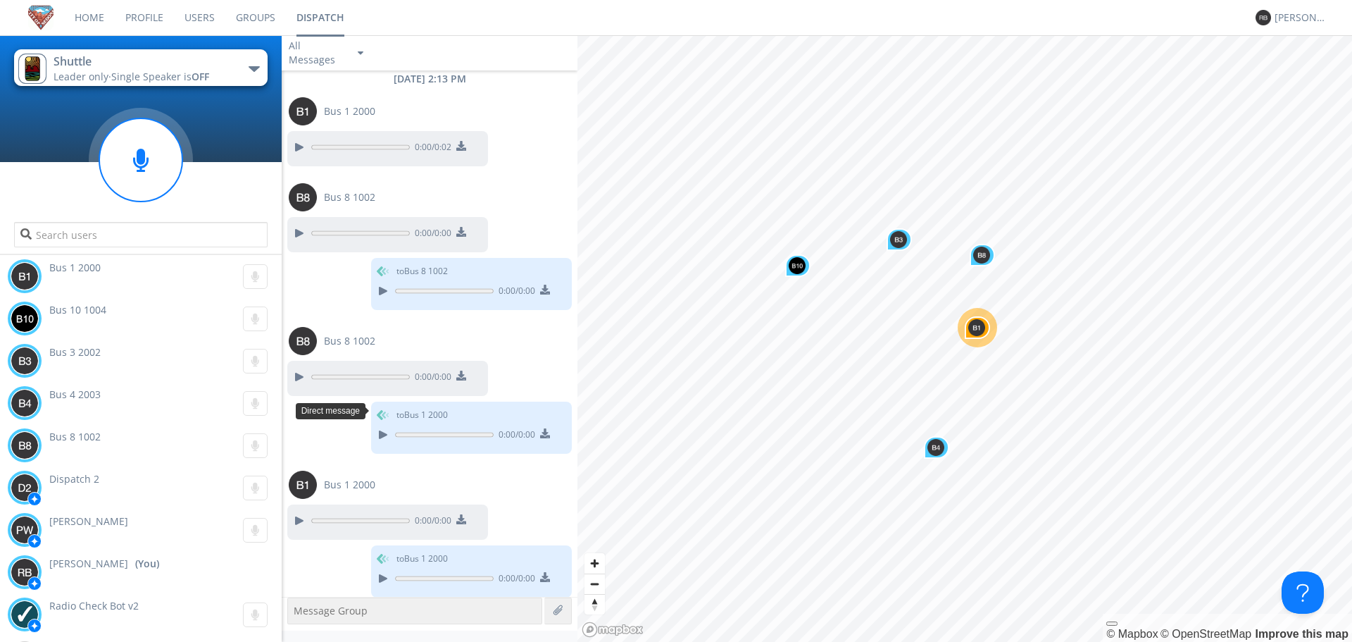
scroll to position [3445, 0]
